Goal: Understand process/instructions

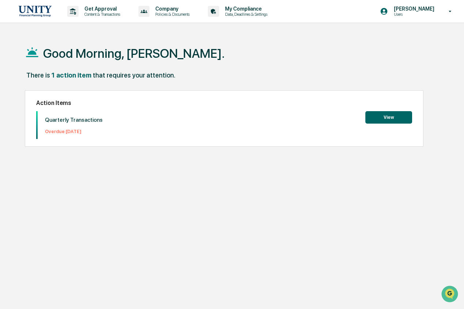
click at [399, 114] on button "View" at bounding box center [389, 117] width 47 height 12
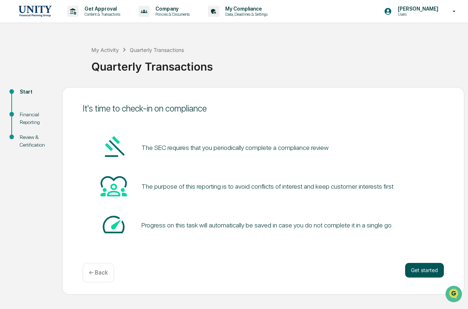
click at [426, 268] on button "Get started" at bounding box center [424, 270] width 39 height 15
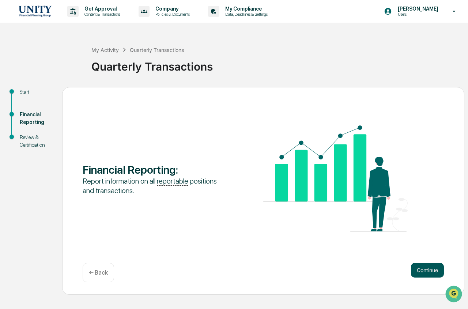
click at [427, 273] on button "Continue" at bounding box center [427, 270] width 33 height 15
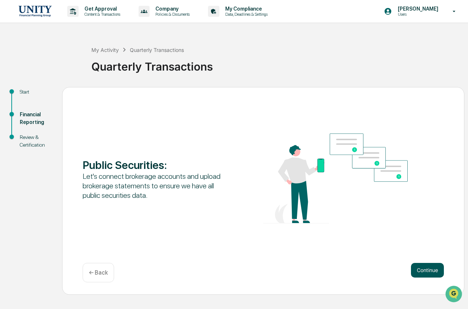
click at [427, 272] on button "Continue" at bounding box center [427, 270] width 33 height 15
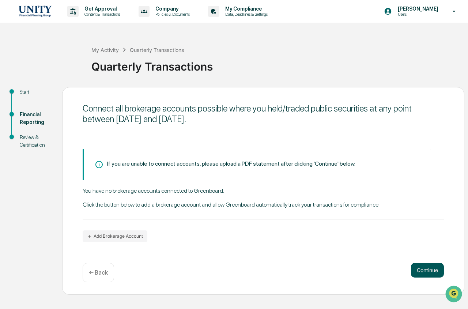
click at [437, 266] on button "Continue" at bounding box center [427, 270] width 33 height 15
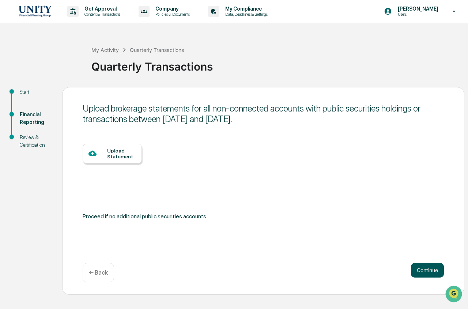
click at [428, 271] on button "Continue" at bounding box center [427, 270] width 33 height 15
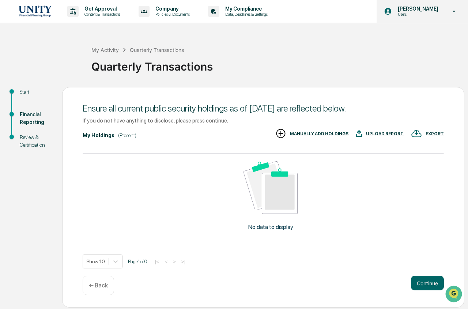
click at [453, 10] on icon at bounding box center [454, 11] width 13 height 7
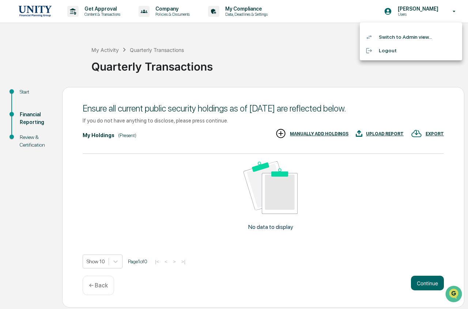
click at [387, 48] on li "Logout" at bounding box center [411, 51] width 102 height 14
